Goal: Navigation & Orientation: Find specific page/section

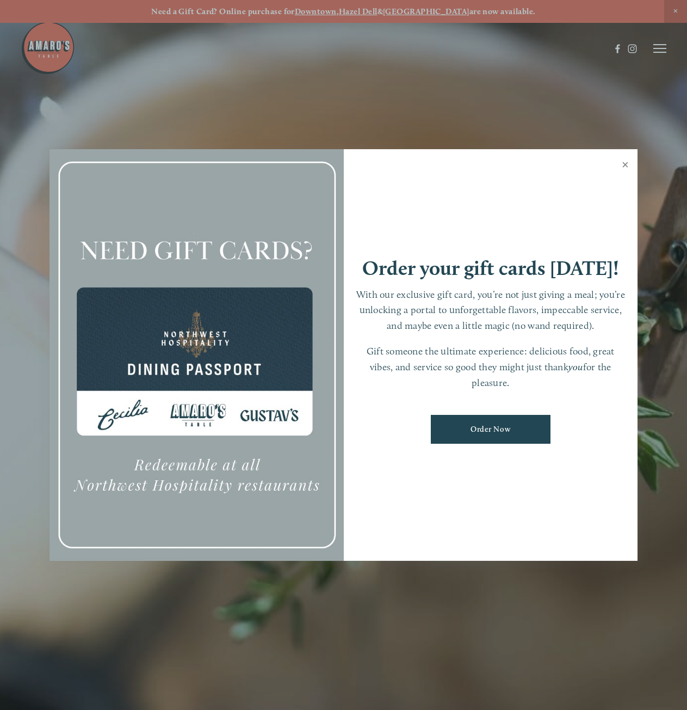
click at [626, 164] on link "Close" at bounding box center [625, 166] width 21 height 30
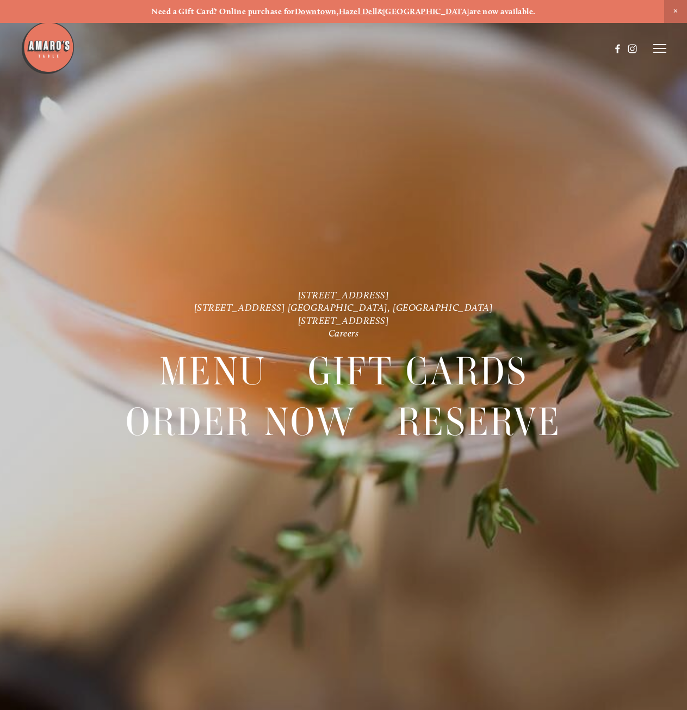
click at [665, 53] on icon at bounding box center [660, 49] width 13 height 10
click at [467, 50] on span "Menu" at bounding box center [473, 48] width 20 height 9
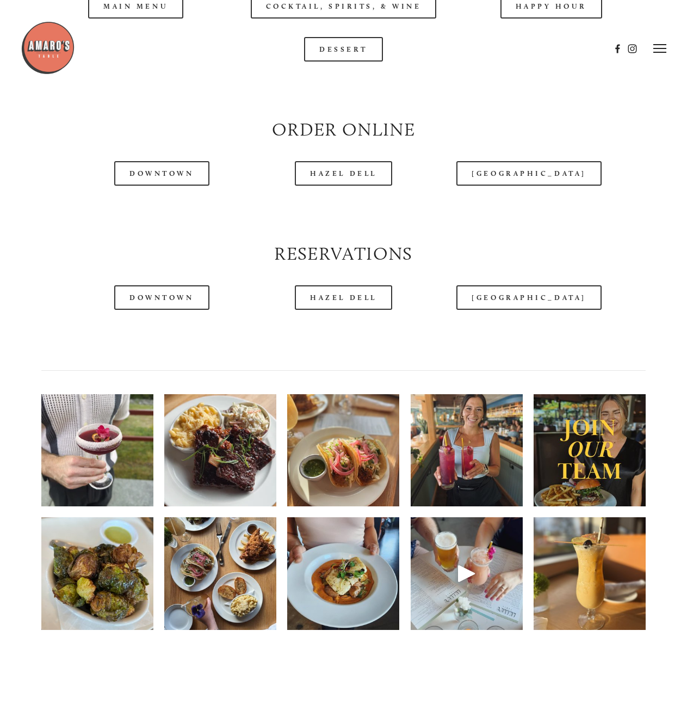
scroll to position [925, 0]
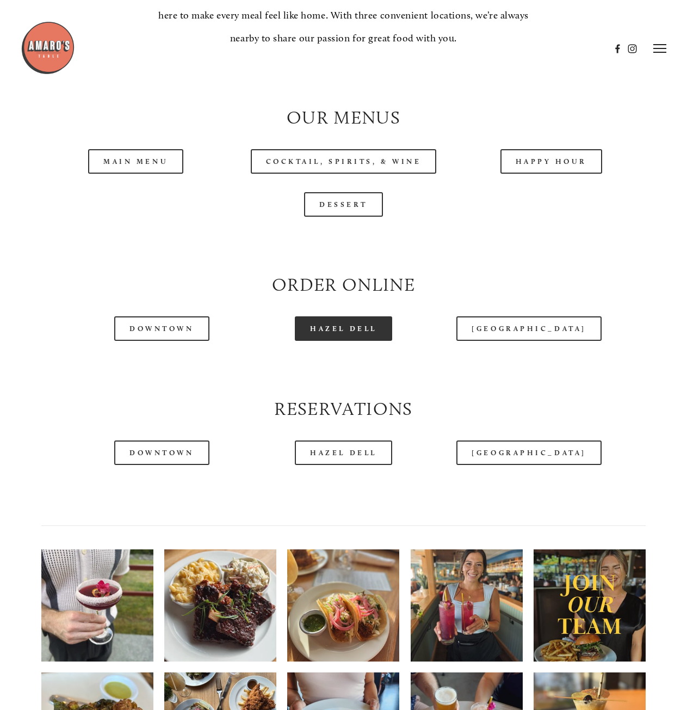
click at [331, 341] on link "Hazel Dell" at bounding box center [343, 328] width 97 height 24
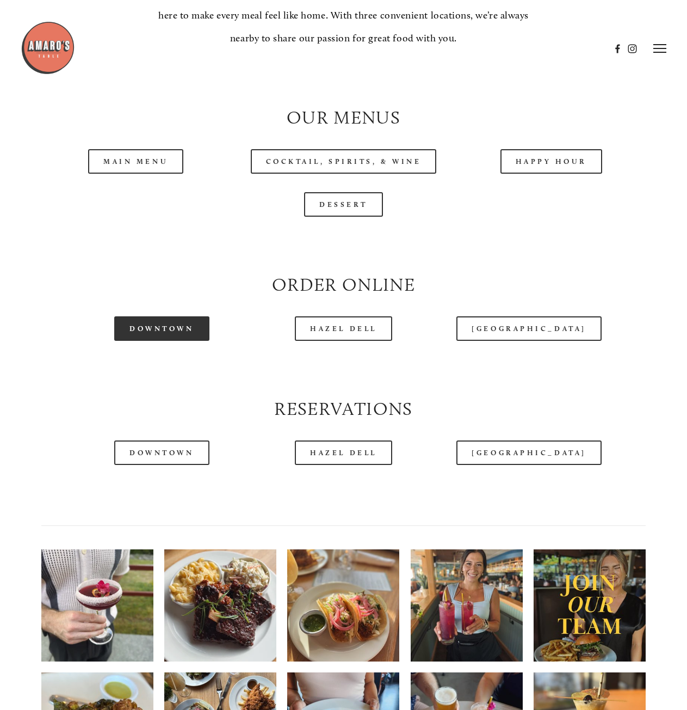
click at [182, 341] on link "Downtown" at bounding box center [161, 328] width 95 height 24
